Goal: Information Seeking & Learning: Learn about a topic

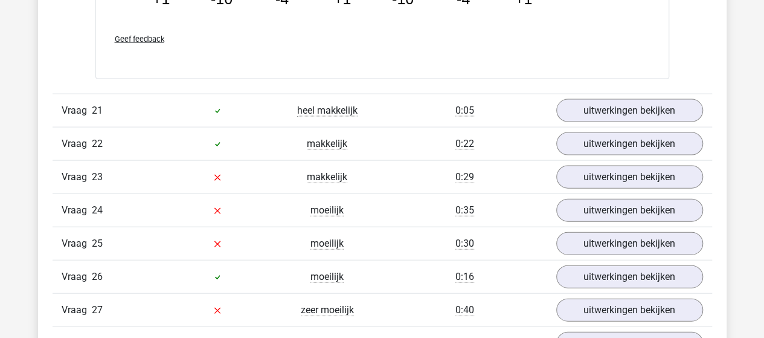
scroll to position [10388, 0]
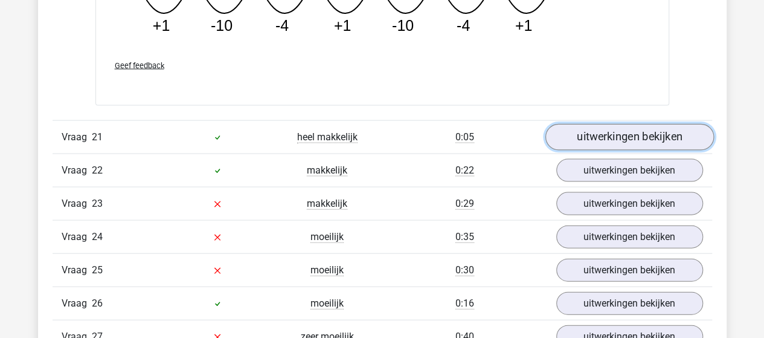
click at [586, 130] on link "uitwerkingen bekijken" at bounding box center [629, 137] width 169 height 27
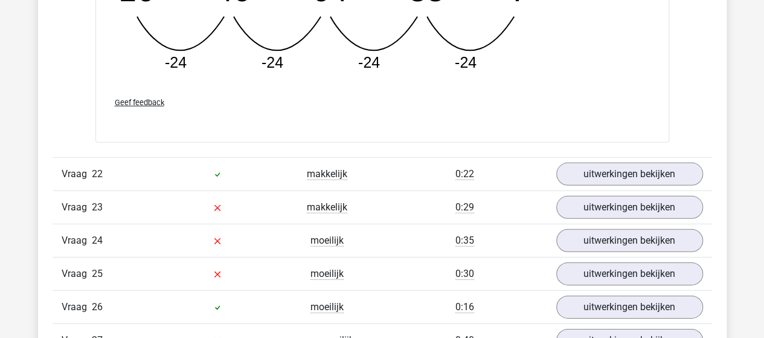
scroll to position [10931, 0]
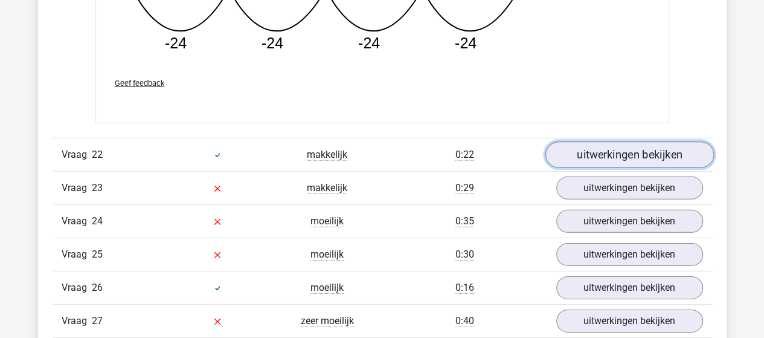
click at [571, 150] on link "uitwerkingen bekijken" at bounding box center [629, 154] width 169 height 27
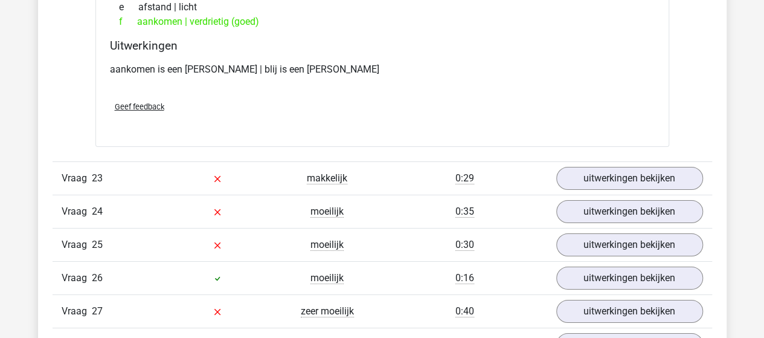
scroll to position [11233, 0]
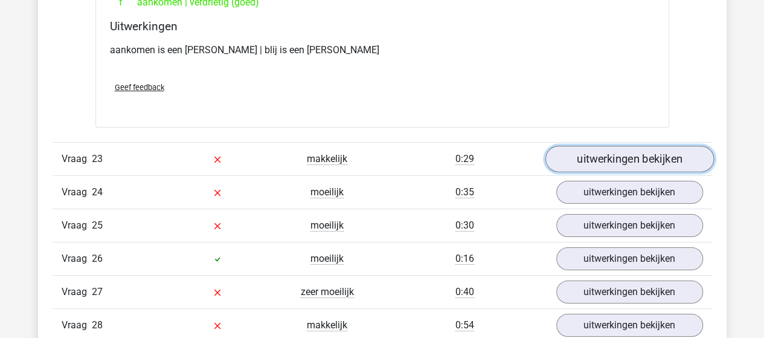
click at [597, 150] on link "uitwerkingen bekijken" at bounding box center [629, 159] width 169 height 27
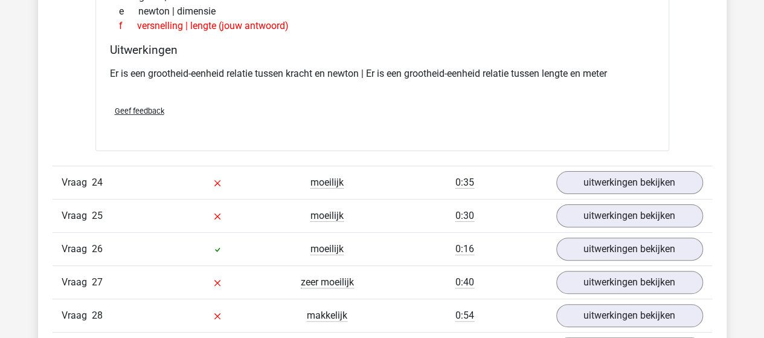
scroll to position [11535, 0]
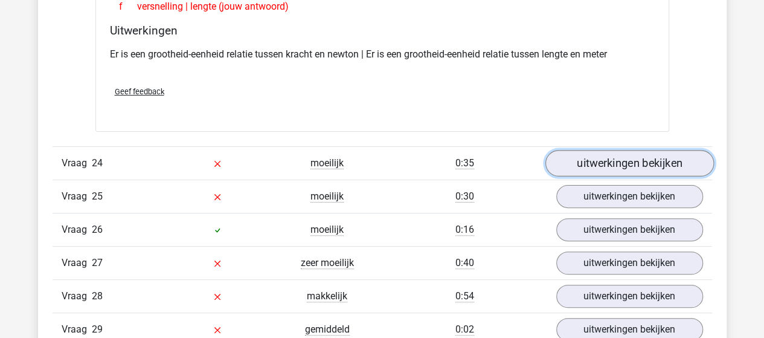
click at [582, 152] on link "uitwerkingen bekijken" at bounding box center [629, 163] width 169 height 27
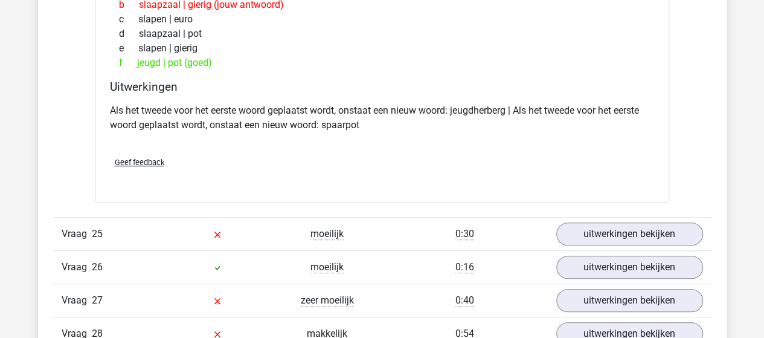
scroll to position [11837, 0]
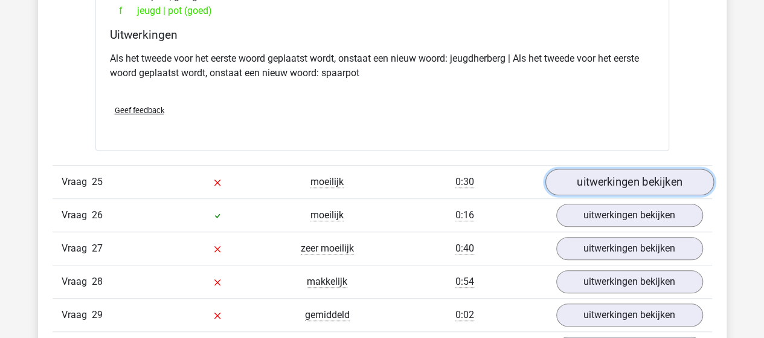
click at [634, 175] on link "uitwerkingen bekijken" at bounding box center [629, 182] width 169 height 27
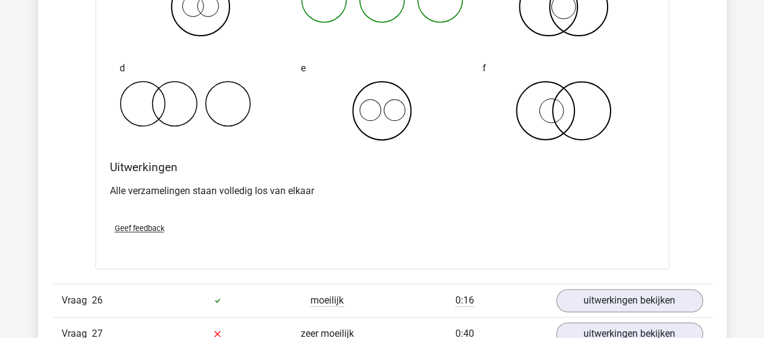
scroll to position [12260, 0]
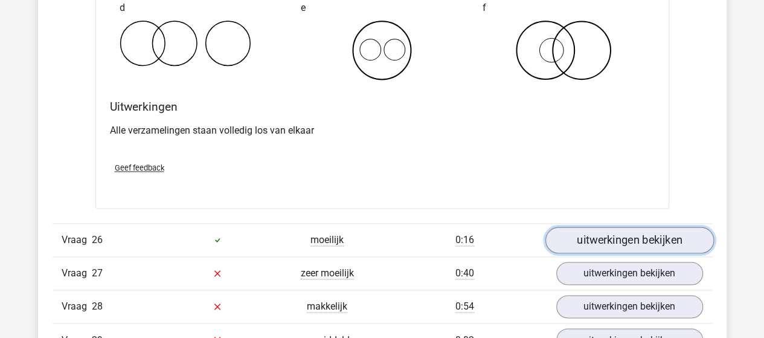
click at [595, 226] on link "uitwerkingen bekijken" at bounding box center [629, 239] width 169 height 27
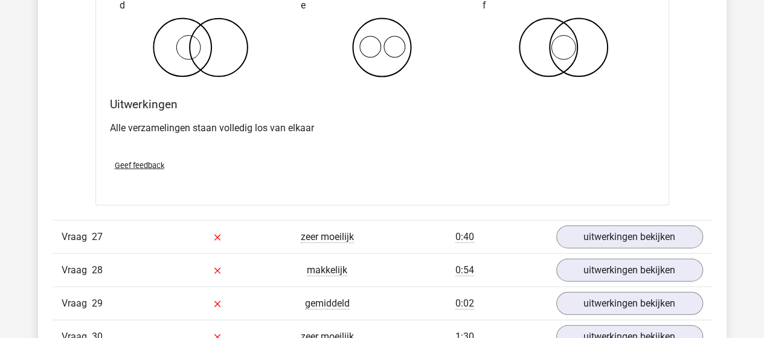
scroll to position [12804, 0]
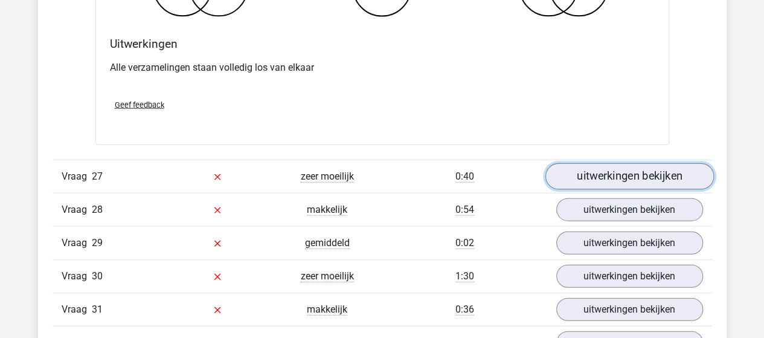
click at [605, 164] on link "uitwerkingen bekijken" at bounding box center [629, 176] width 169 height 27
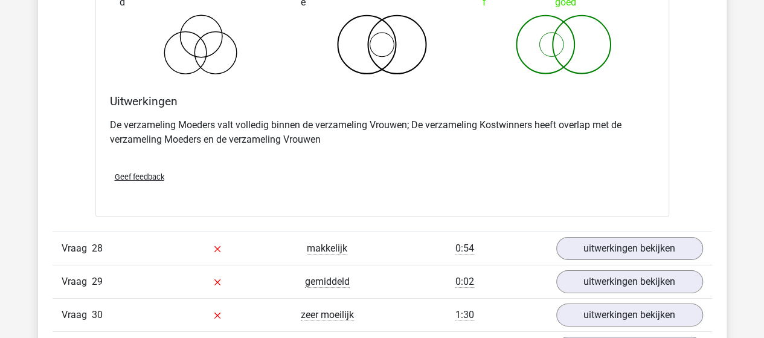
scroll to position [13287, 0]
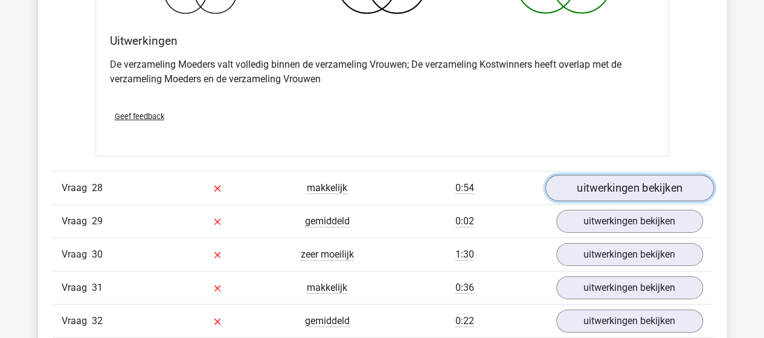
click at [620, 175] on link "uitwerkingen bekijken" at bounding box center [629, 188] width 169 height 27
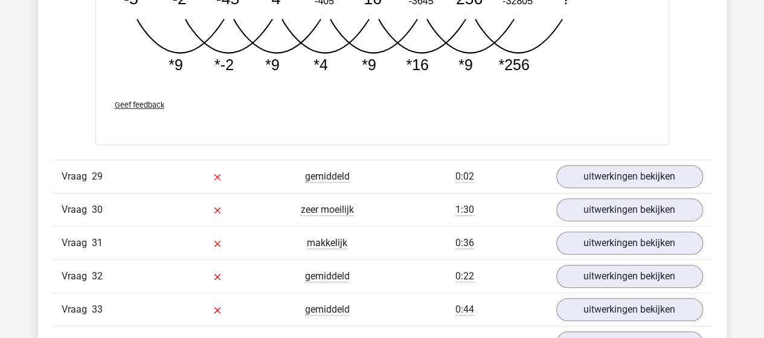
scroll to position [13951, 0]
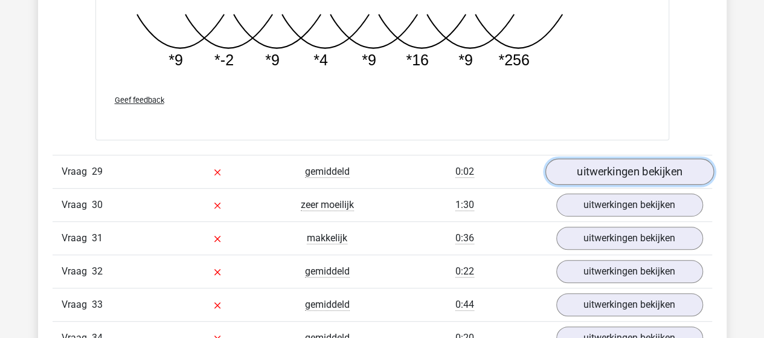
click at [570, 158] on link "uitwerkingen bekijken" at bounding box center [629, 171] width 169 height 27
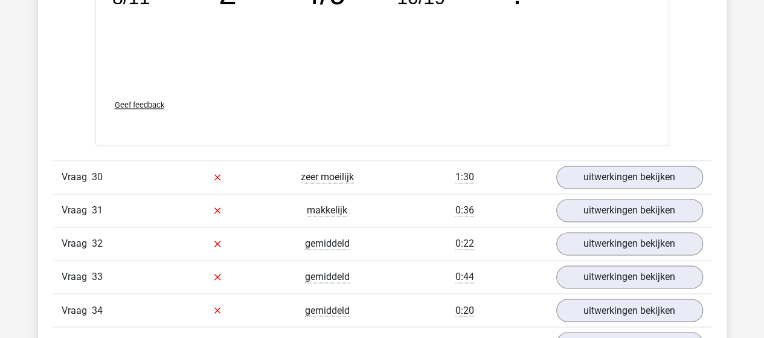
scroll to position [14615, 0]
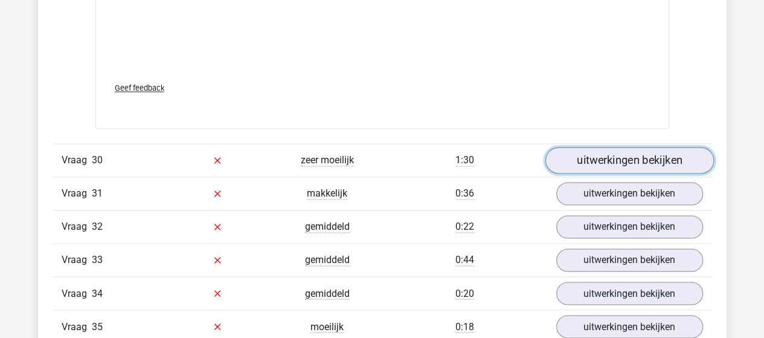
click at [591, 150] on link "uitwerkingen bekijken" at bounding box center [629, 160] width 169 height 27
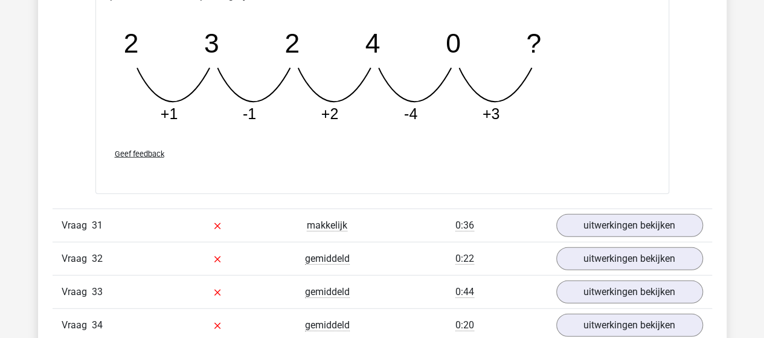
scroll to position [15159, 0]
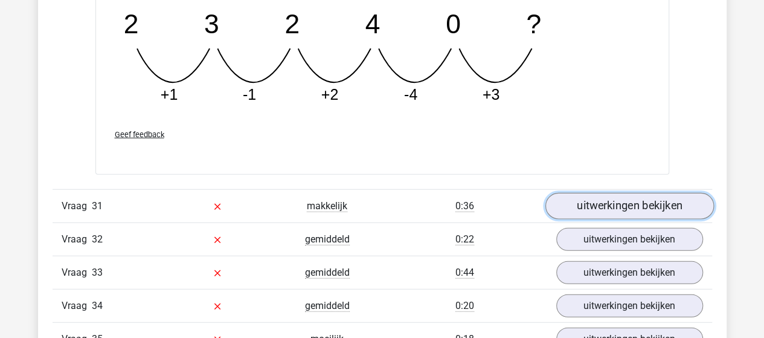
click at [614, 193] on link "uitwerkingen bekijken" at bounding box center [629, 206] width 169 height 27
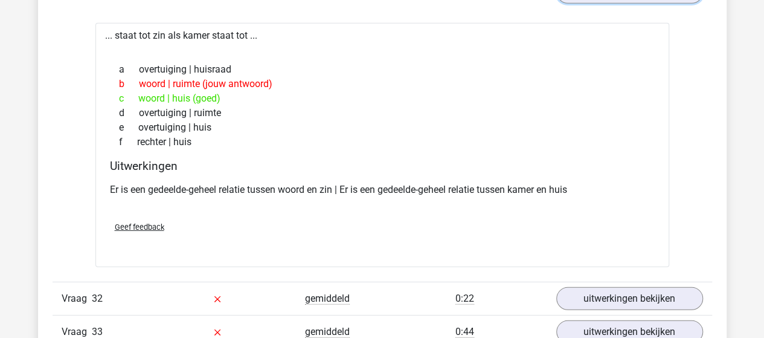
scroll to position [15401, 0]
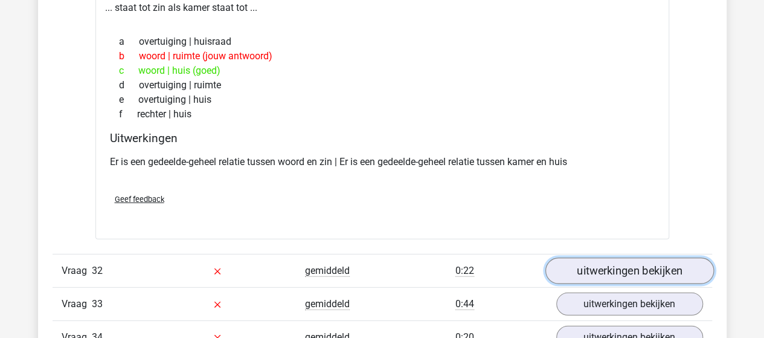
click at [616, 258] on link "uitwerkingen bekijken" at bounding box center [629, 271] width 169 height 27
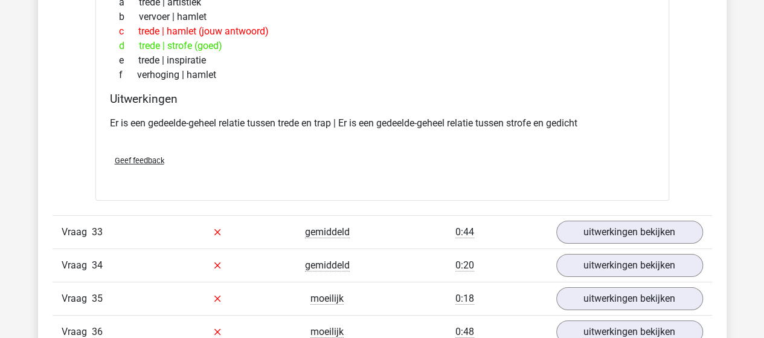
scroll to position [15823, 0]
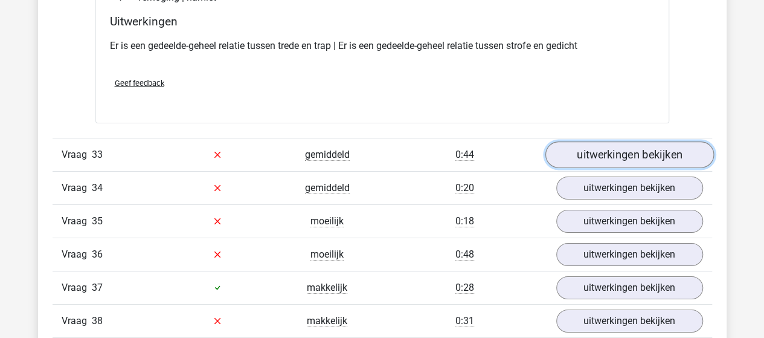
click at [584, 141] on link "uitwerkingen bekijken" at bounding box center [629, 154] width 169 height 27
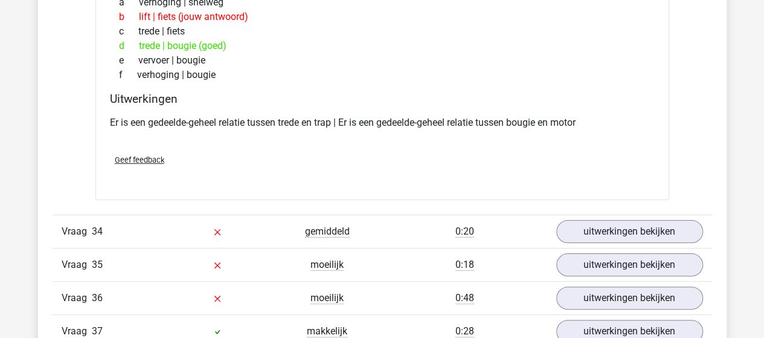
scroll to position [16065, 0]
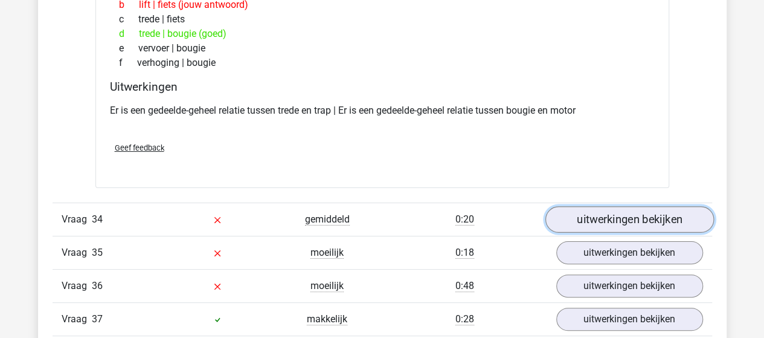
click at [684, 206] on link "uitwerkingen bekijken" at bounding box center [629, 219] width 169 height 27
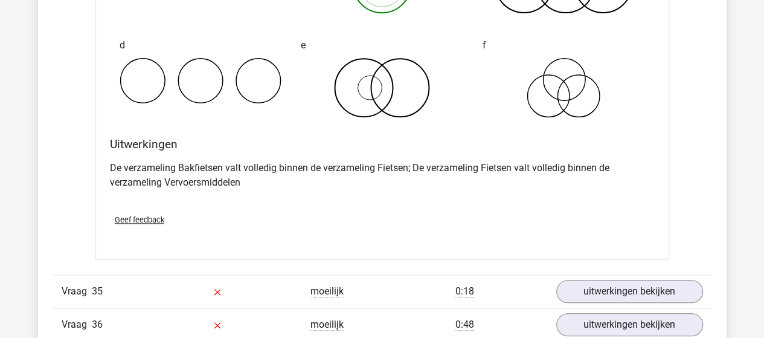
scroll to position [16609, 0]
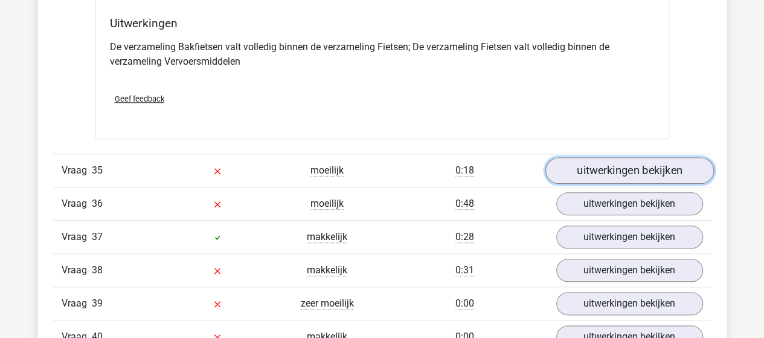
click at [663, 157] on link "uitwerkingen bekijken" at bounding box center [629, 170] width 169 height 27
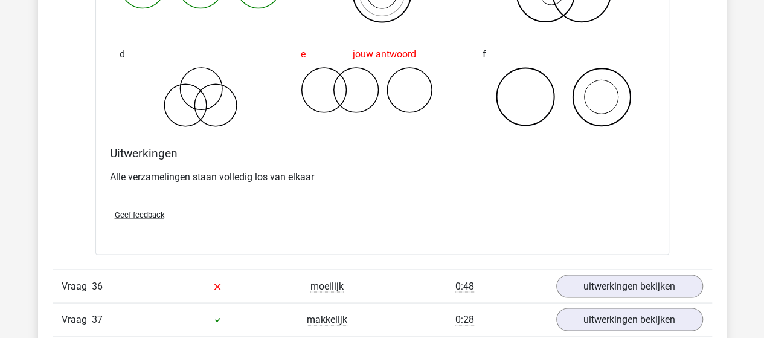
scroll to position [17031, 0]
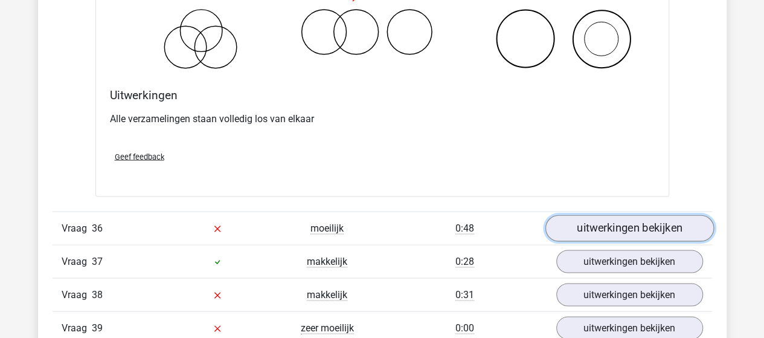
click at [589, 215] on link "uitwerkingen bekijken" at bounding box center [629, 228] width 169 height 27
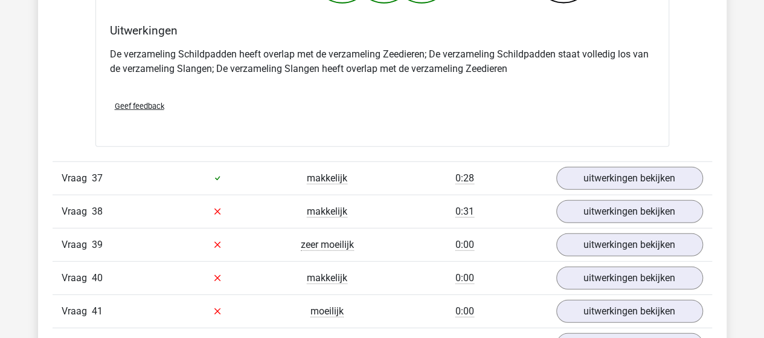
scroll to position [17575, 0]
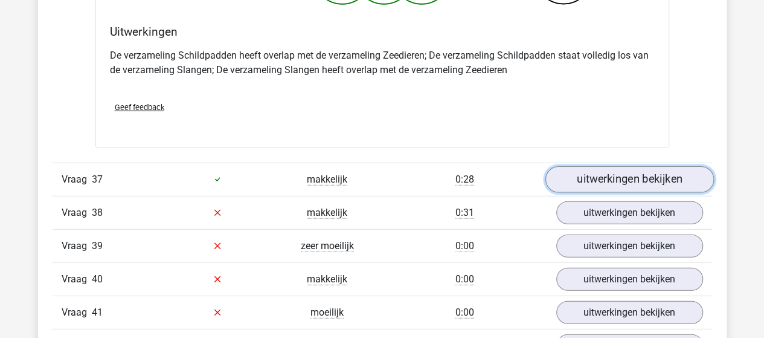
click at [629, 166] on link "uitwerkingen bekijken" at bounding box center [629, 179] width 169 height 27
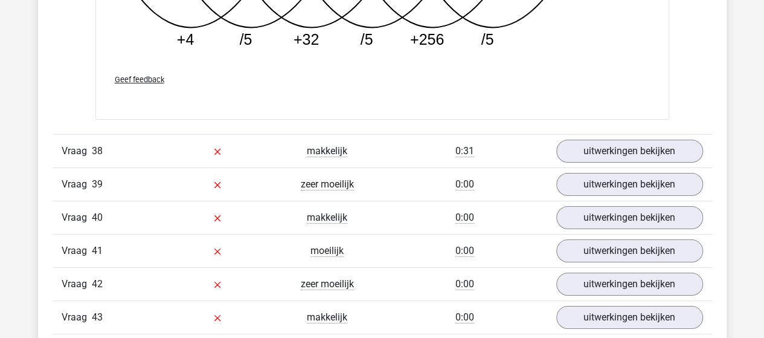
scroll to position [18239, 0]
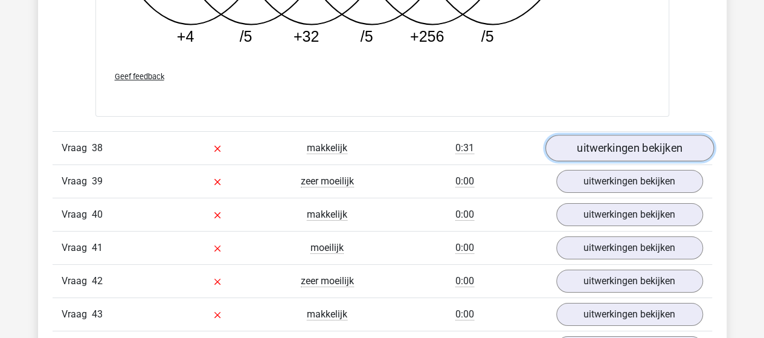
click at [598, 135] on link "uitwerkingen bekijken" at bounding box center [629, 148] width 169 height 27
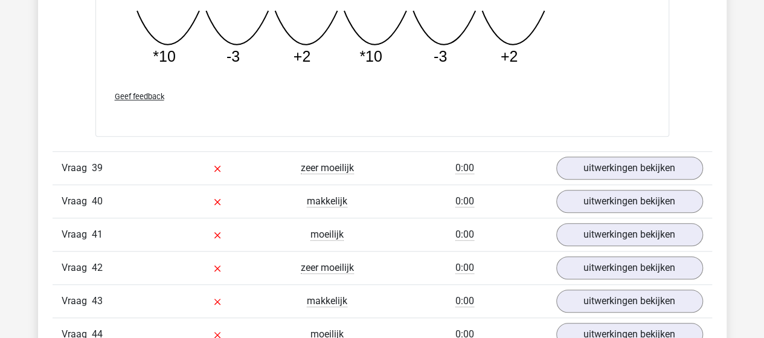
scroll to position [18783, 0]
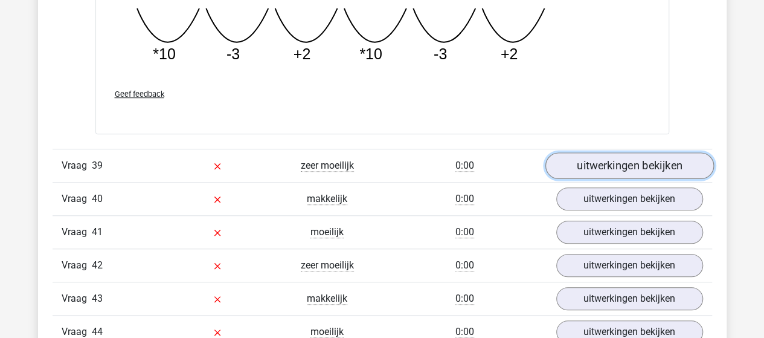
click at [588, 152] on link "uitwerkingen bekijken" at bounding box center [629, 165] width 169 height 27
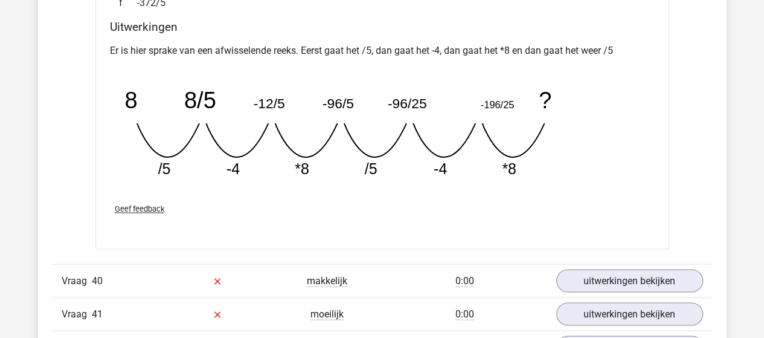
scroll to position [19266, 0]
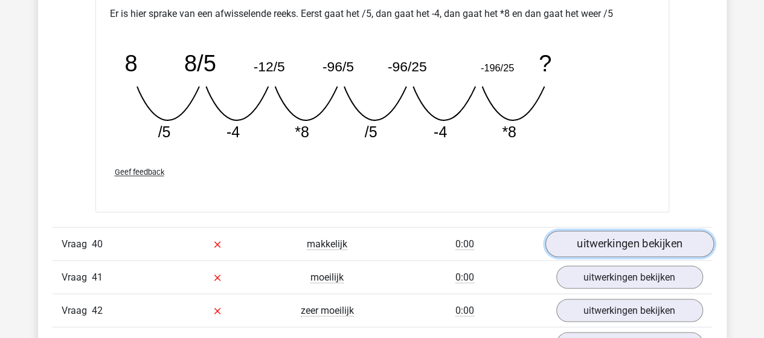
click at [600, 230] on link "uitwerkingen bekijken" at bounding box center [629, 243] width 169 height 27
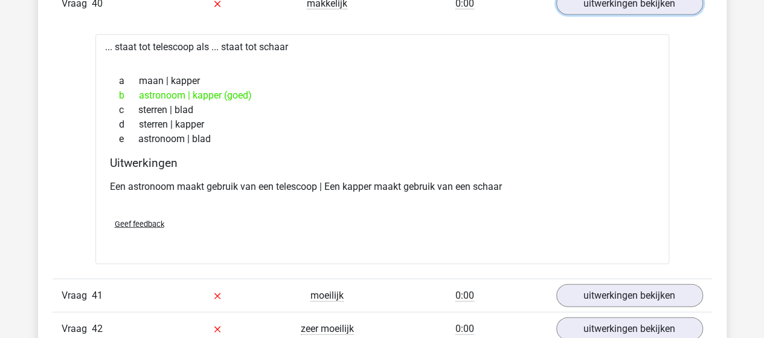
scroll to position [19507, 0]
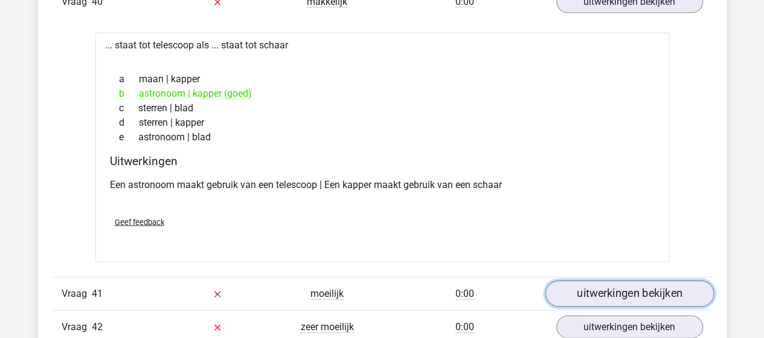
click at [588, 280] on link "uitwerkingen bekijken" at bounding box center [629, 293] width 169 height 27
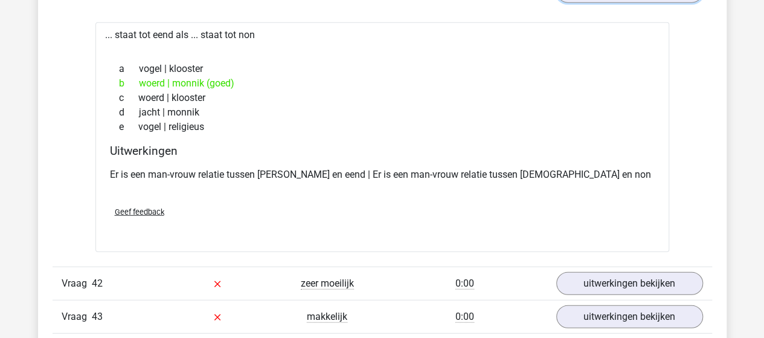
scroll to position [19870, 0]
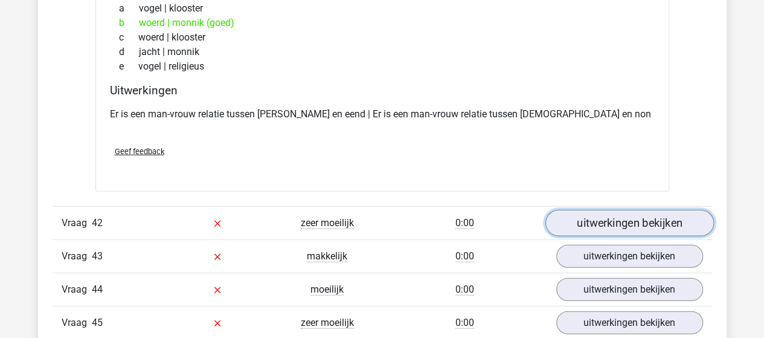
click at [595, 210] on link "uitwerkingen bekijken" at bounding box center [629, 223] width 169 height 27
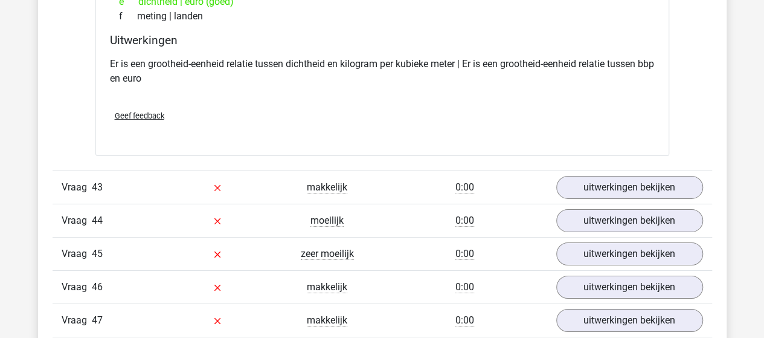
scroll to position [20293, 0]
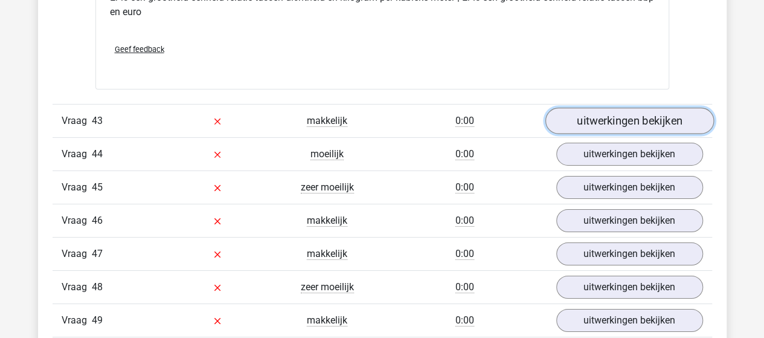
click at [600, 108] on link "uitwerkingen bekijken" at bounding box center [629, 121] width 169 height 27
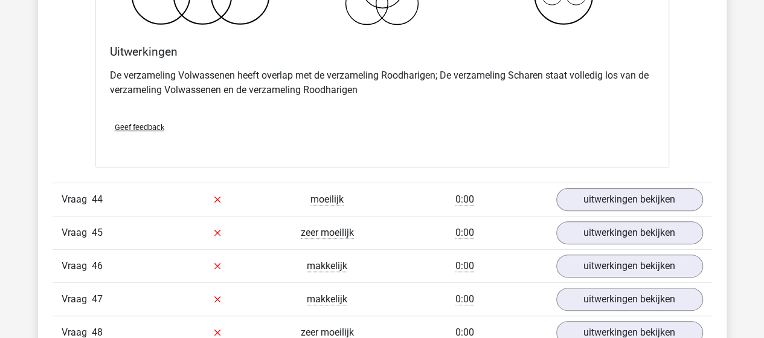
scroll to position [20776, 0]
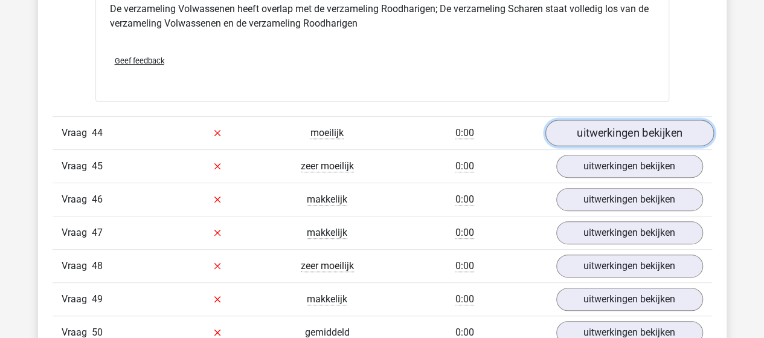
click at [579, 120] on link "uitwerkingen bekijken" at bounding box center [629, 133] width 169 height 27
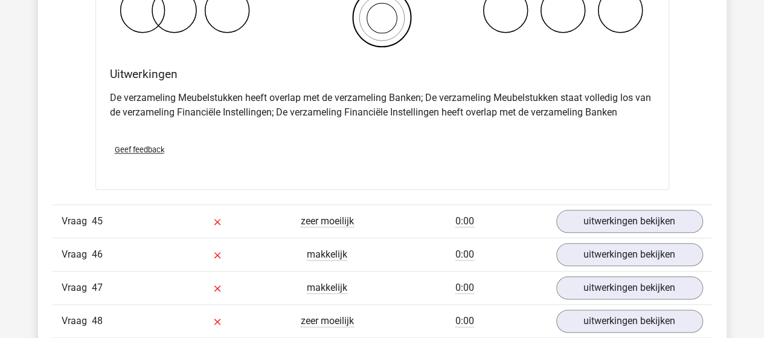
scroll to position [21259, 0]
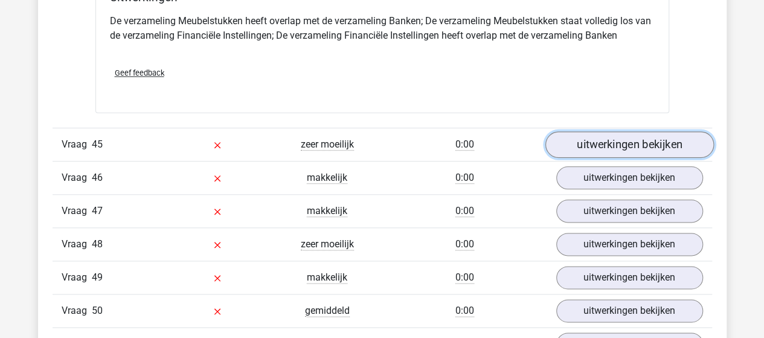
click at [579, 131] on link "uitwerkingen bekijken" at bounding box center [629, 144] width 169 height 27
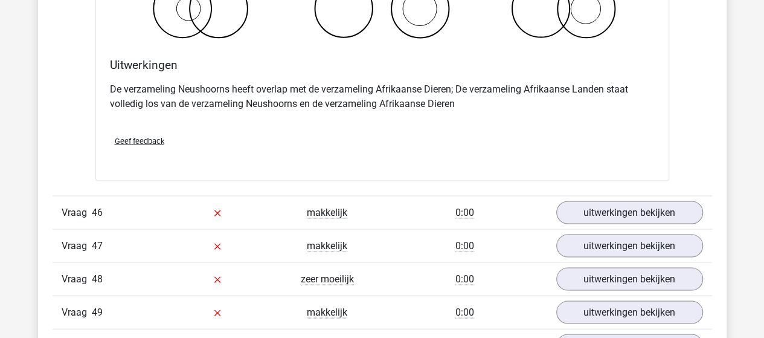
scroll to position [21742, 0]
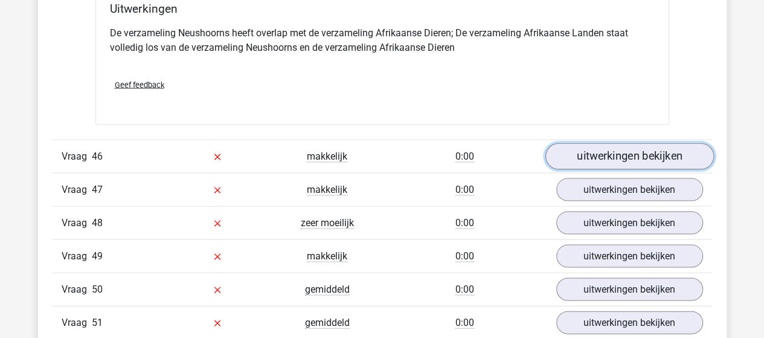
click at [561, 143] on link "uitwerkingen bekijken" at bounding box center [629, 156] width 169 height 27
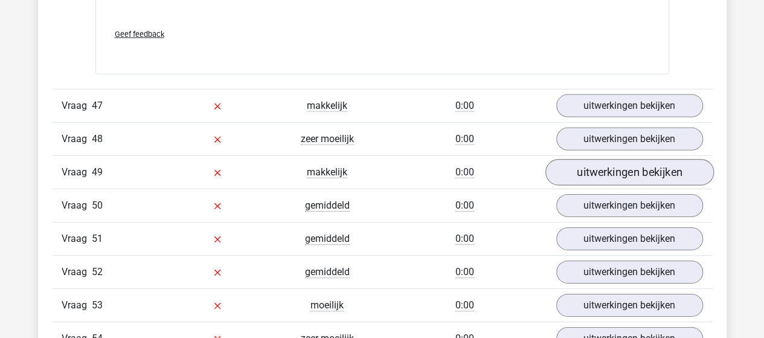
scroll to position [22467, 0]
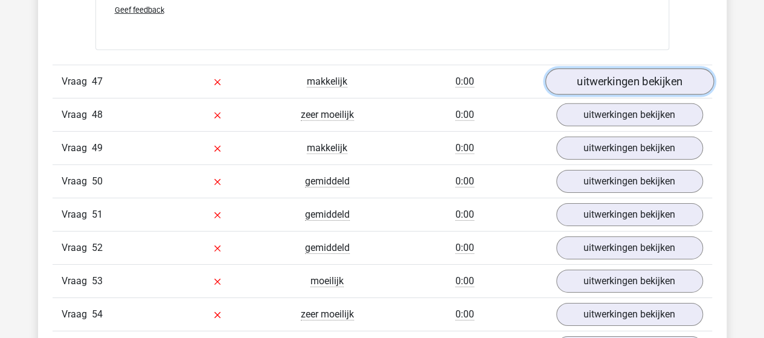
click at [640, 68] on link "uitwerkingen bekijken" at bounding box center [629, 81] width 169 height 27
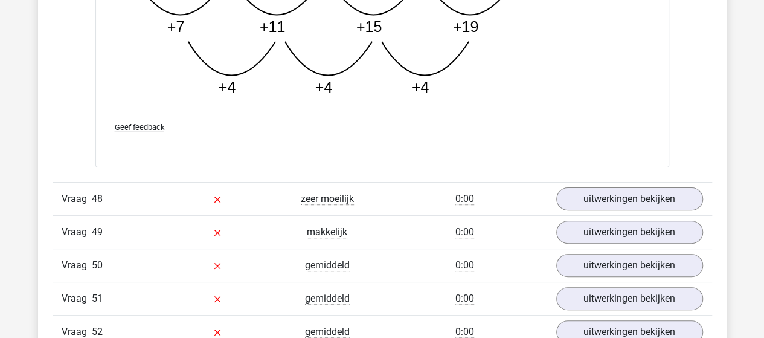
scroll to position [23071, 0]
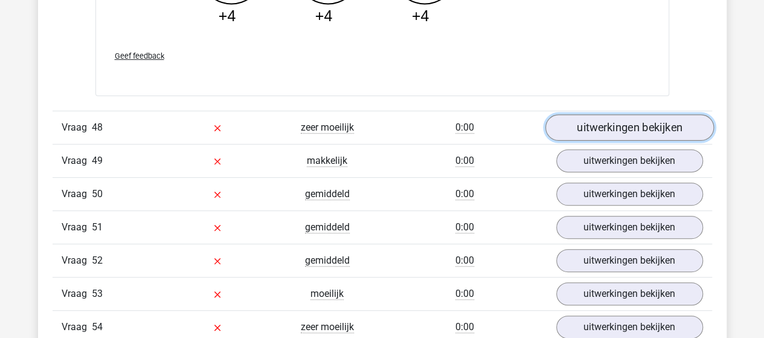
click at [591, 115] on link "uitwerkingen bekijken" at bounding box center [629, 128] width 169 height 27
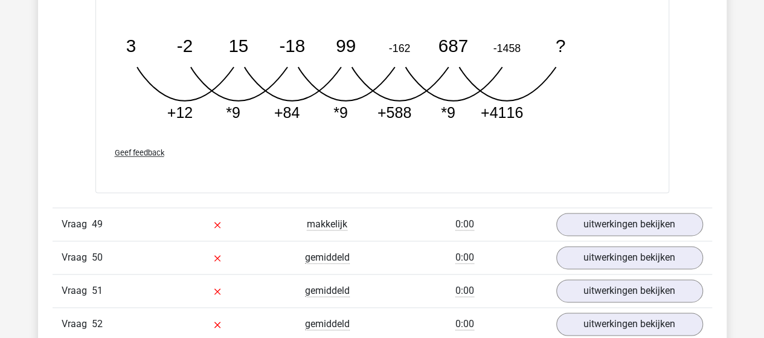
scroll to position [23675, 0]
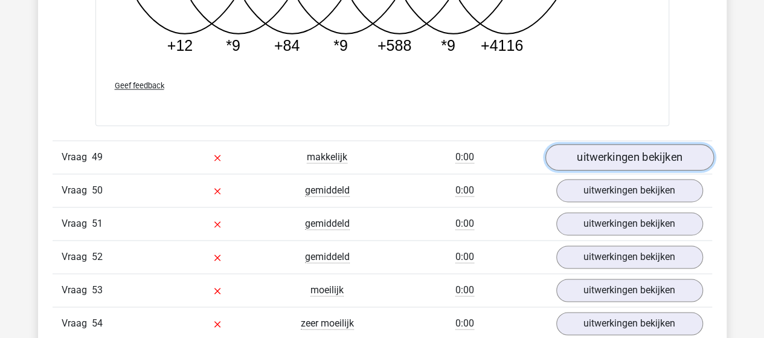
click at [579, 144] on link "uitwerkingen bekijken" at bounding box center [629, 157] width 169 height 27
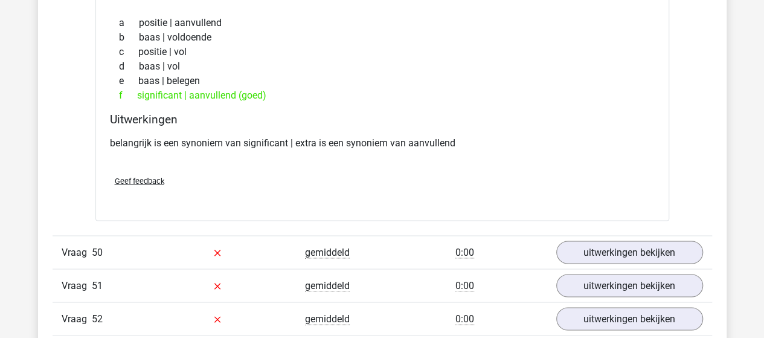
scroll to position [23916, 0]
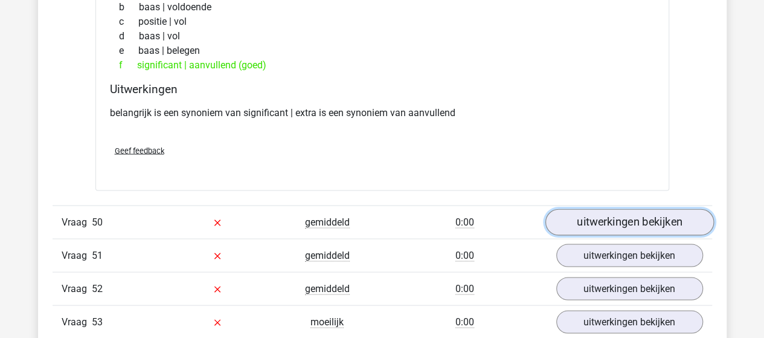
click at [623, 209] on link "uitwerkingen bekijken" at bounding box center [629, 222] width 169 height 27
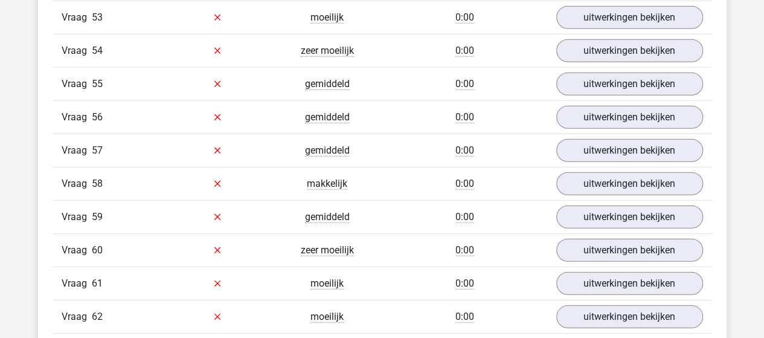
scroll to position [24527, 0]
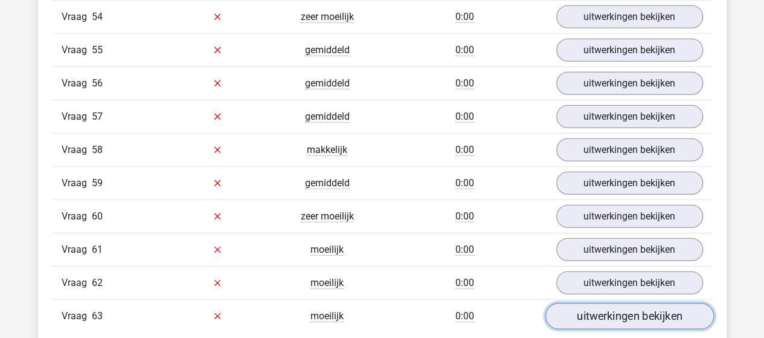
click at [588, 303] on link "uitwerkingen bekijken" at bounding box center [629, 316] width 169 height 27
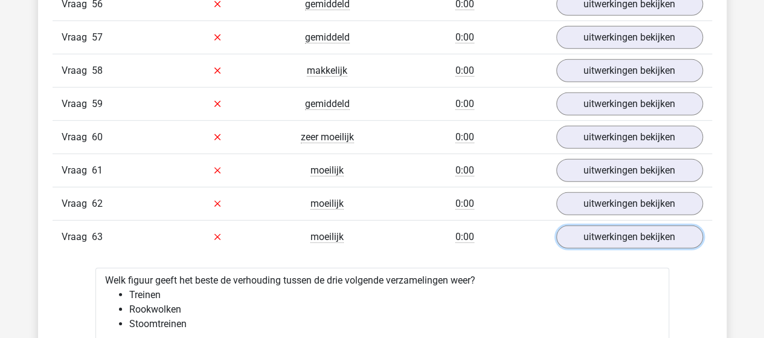
scroll to position [24588, 0]
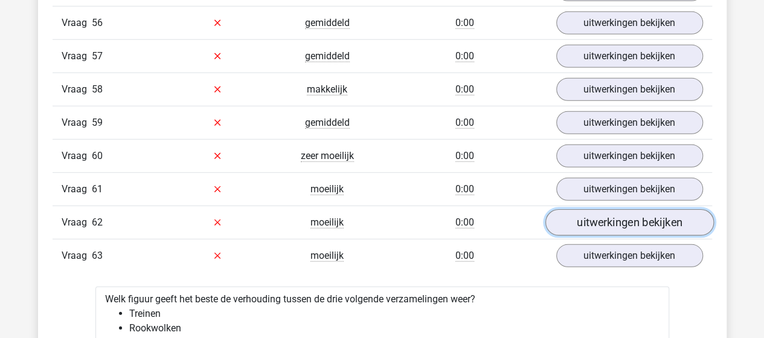
click at [583, 209] on link "uitwerkingen bekijken" at bounding box center [629, 222] width 169 height 27
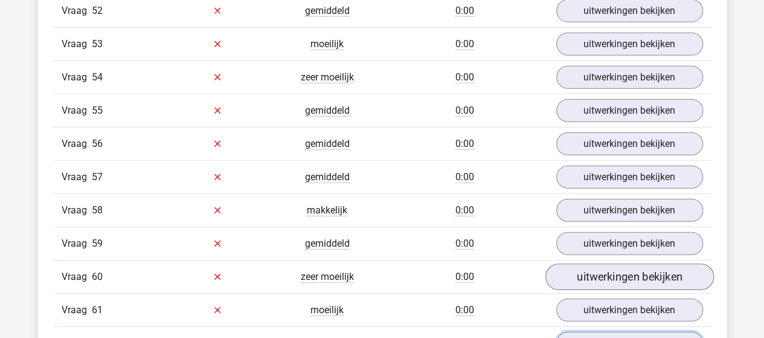
scroll to position [24346, 0]
